Goal: Communication & Community: Participate in discussion

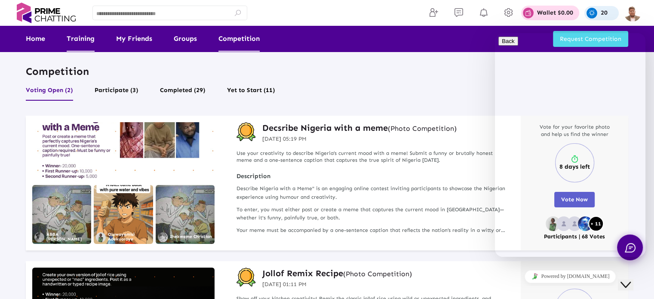
click at [35, 37] on link "Home" at bounding box center [35, 39] width 19 height 26
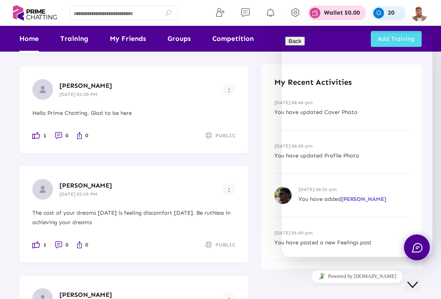
scroll to position [860, 0]
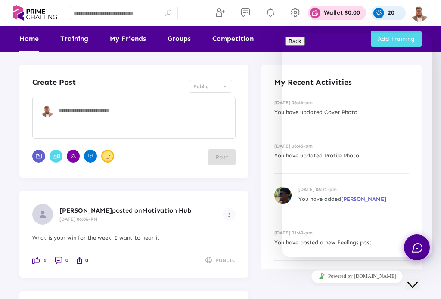
drag, startPoint x: 413, startPoint y: 280, endPoint x: 818, endPoint y: 545, distance: 483.6
click at [413, 280] on icon "Close Chat This icon closes the chat window." at bounding box center [412, 285] width 10 height 10
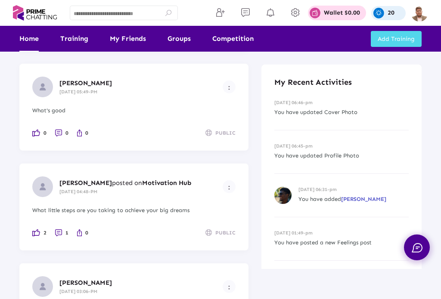
scroll to position [301, 0]
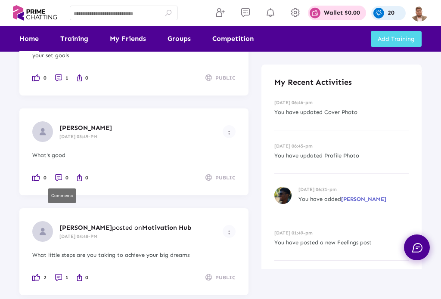
click at [56, 177] on li "0" at bounding box center [61, 177] width 13 height 9
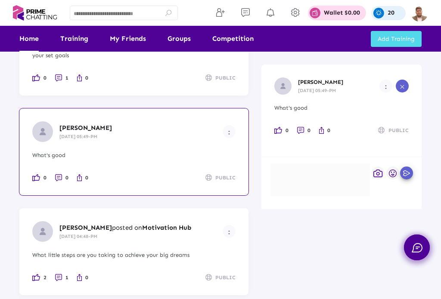
click at [319, 178] on div at bounding box center [320, 179] width 100 height 33
